Goal: Check status: Check status

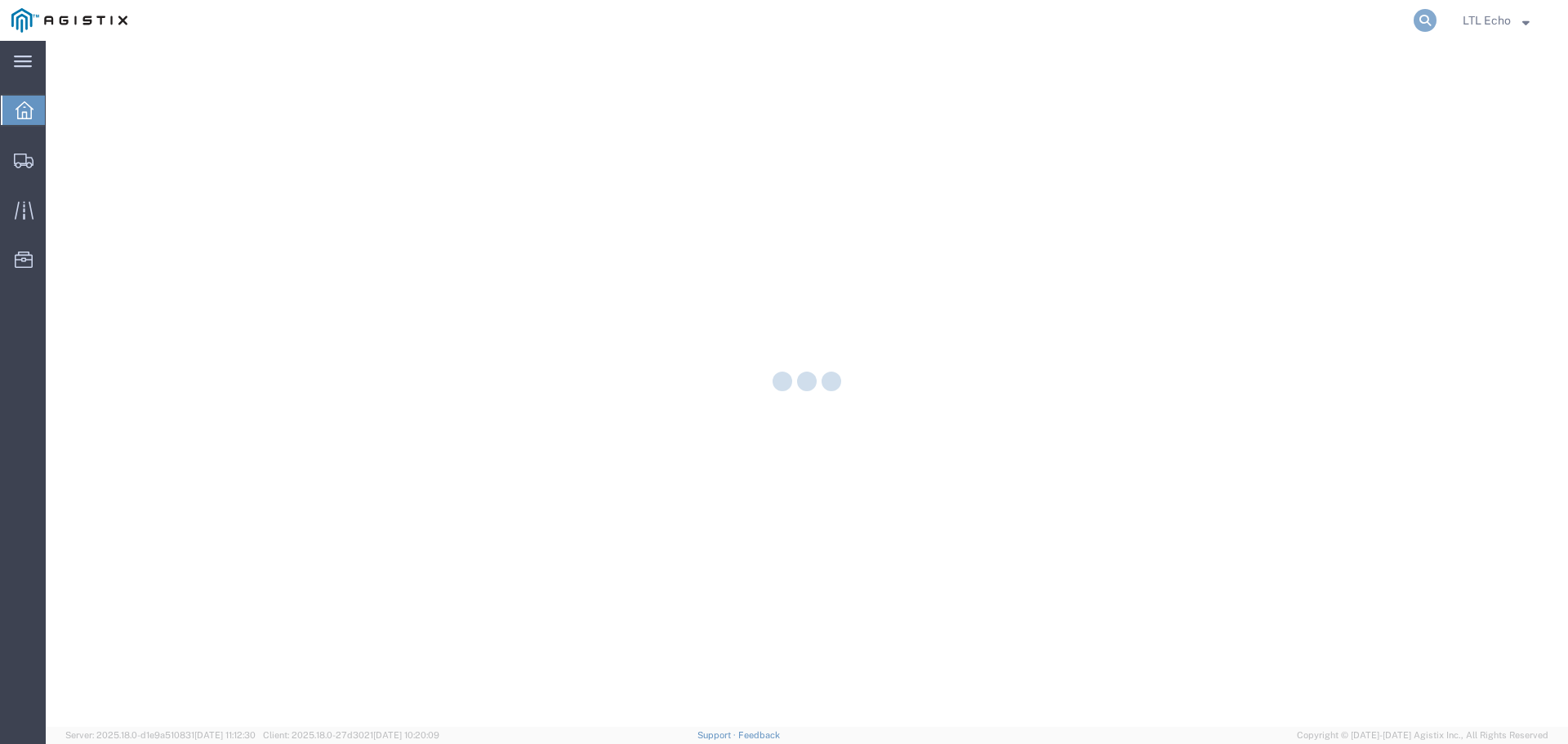
click at [1434, 19] on icon at bounding box center [1424, 20] width 22 height 22
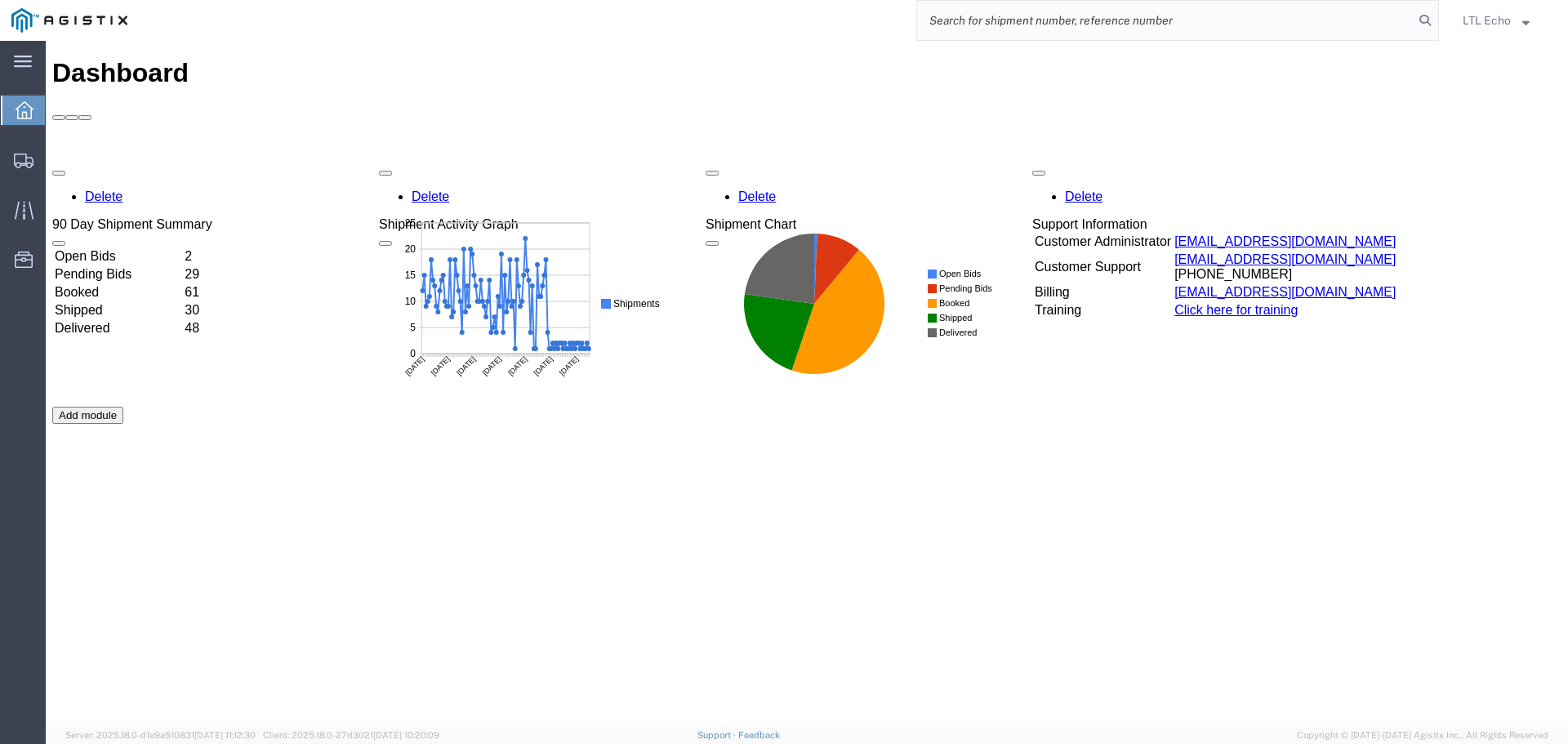
click at [1034, 19] on input "search" at bounding box center [1164, 20] width 496 height 39
type input "56647119"
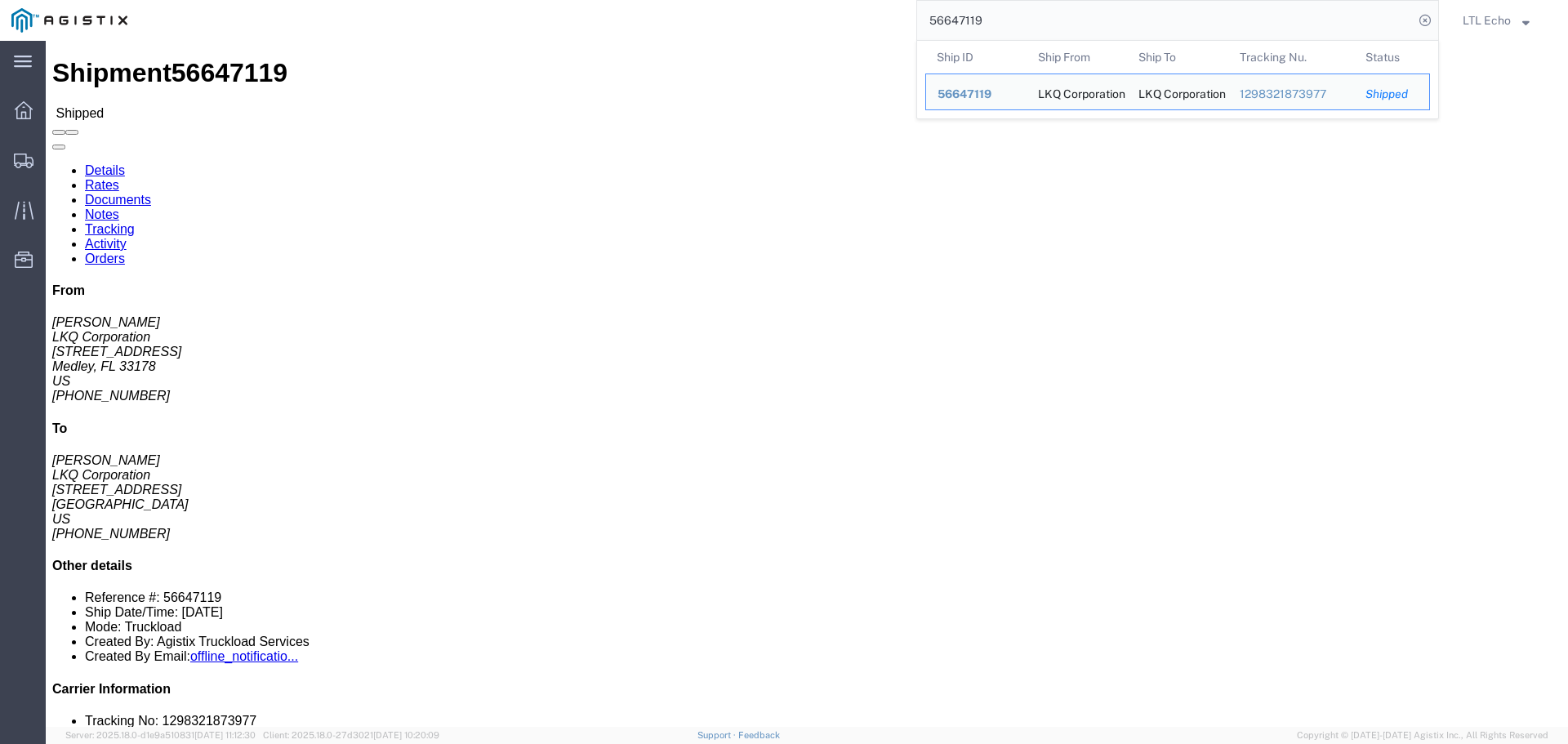
drag, startPoint x: 349, startPoint y: 203, endPoint x: 319, endPoint y: 186, distance: 34.5
click address "LKQ Corporation ([PERSON_NAME]) 3060 [STREET_ADDRESS] [PHONE_NUMBER] [PERSON_NA…"
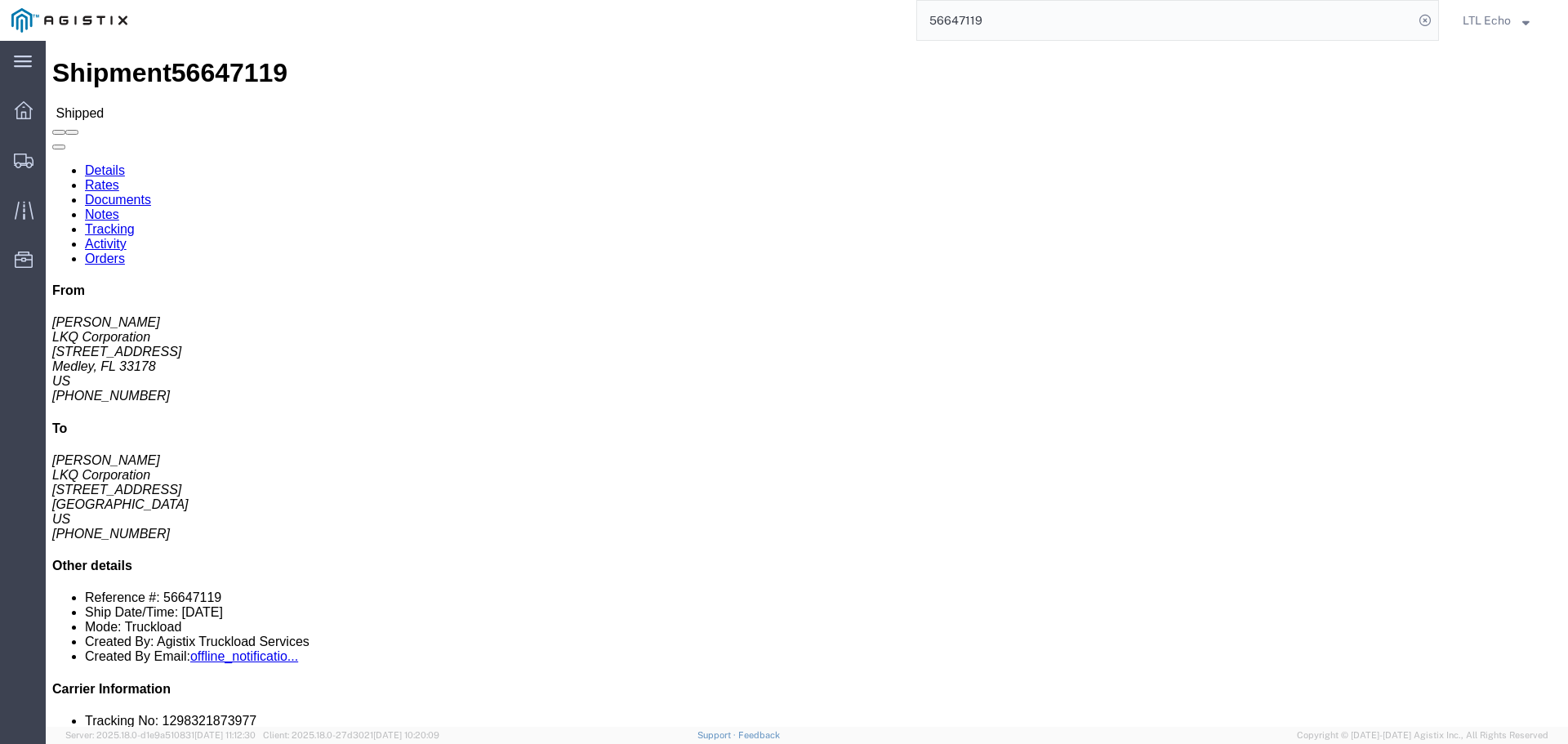
click address "LKQ Corporation ([PERSON_NAME]) 3060 [STREET_ADDRESS] [PHONE_NUMBER] [PERSON_NA…"
drag, startPoint x: 340, startPoint y: 211, endPoint x: 315, endPoint y: 188, distance: 34.0
click address "LKQ Corporation ([PERSON_NAME]) 3060 [STREET_ADDRESS] [PHONE_NUMBER] [PERSON_NA…"
copy address "[STREET_ADDRESS]"
click div "20 Pallet(s) Standard (Not Stackable) Total weight: 5870.00 LBS Carton count: 0…"
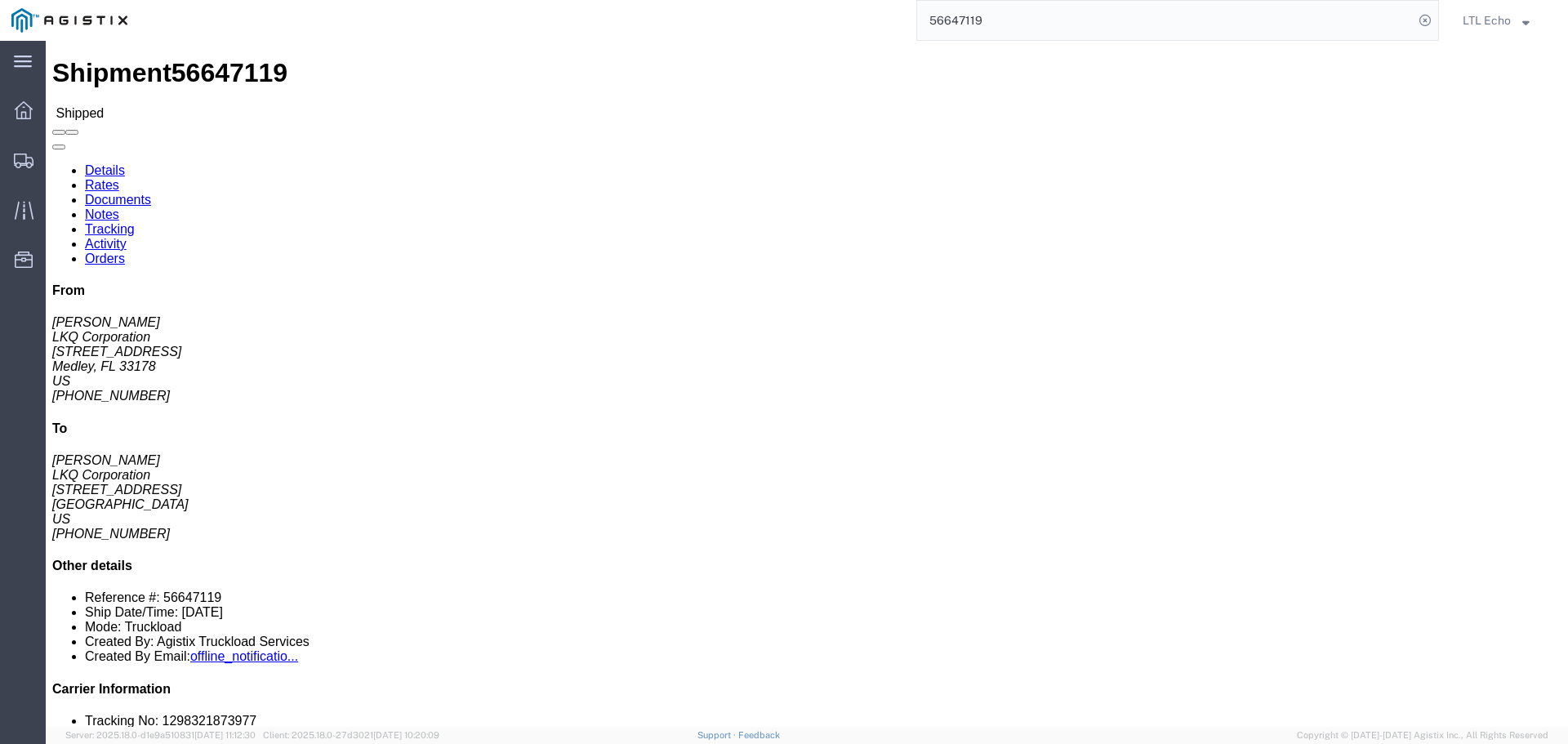
click address "LKQ Corporation ([PERSON_NAME]) 3081 [STREET_ADDRESS] [PHONE_NUMBER] [PERSON_NA…"
